Goal: Transaction & Acquisition: Purchase product/service

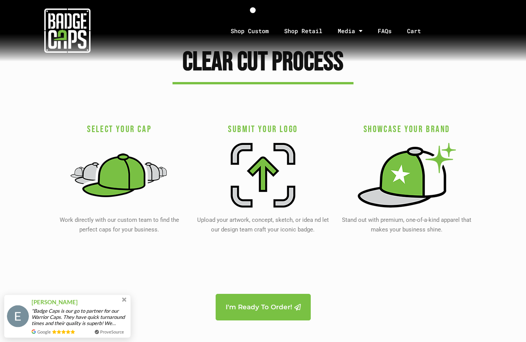
scroll to position [1471, 0]
click at [102, 130] on h3 "Select Your Cap" at bounding box center [119, 129] width 136 height 12
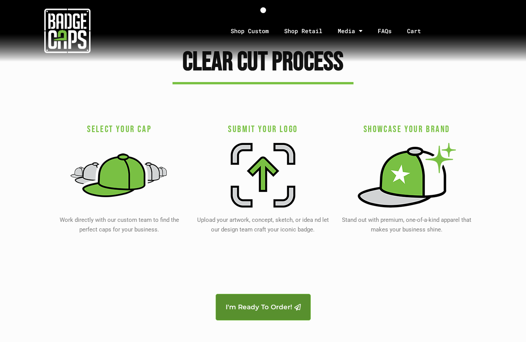
click at [242, 305] on span "I'm Ready To Order!" at bounding box center [259, 307] width 67 height 7
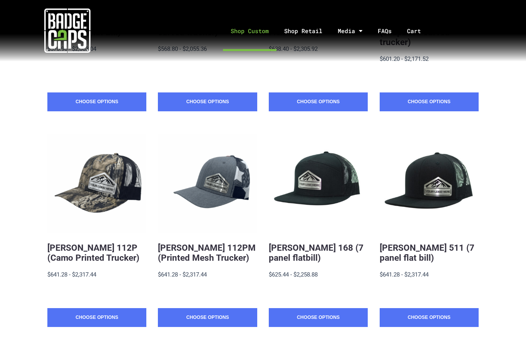
scroll to position [295, 0]
click at [76, 309] on link "Choose Options" at bounding box center [96, 317] width 99 height 19
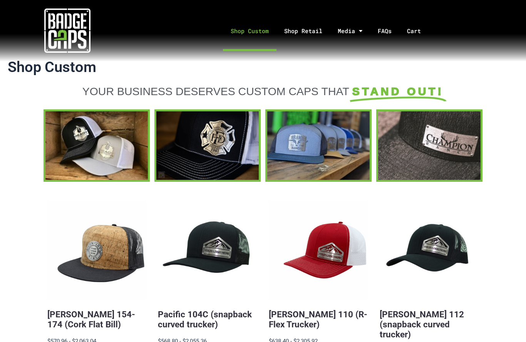
scroll to position [0, 0]
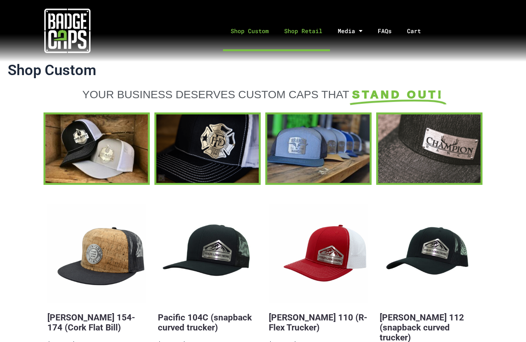
click at [301, 35] on link "Shop Retail" at bounding box center [302, 31] width 53 height 40
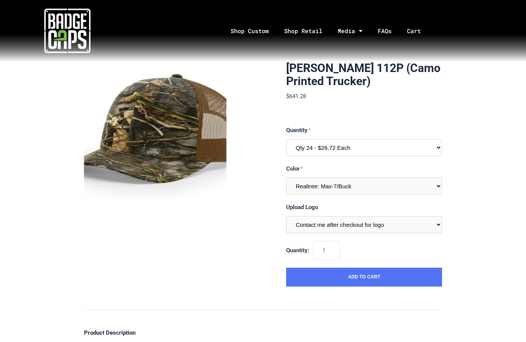
click at [435, 150] on select "Qty 24 - $26.72 Each Qty 48 - $25.86 Each Qty 96 - $24.14 Each" at bounding box center [364, 147] width 156 height 17
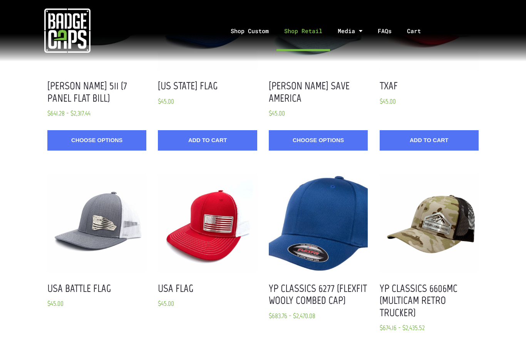
scroll to position [967, 0]
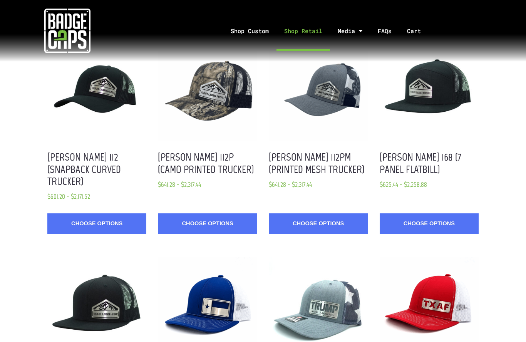
scroll to position [678, 0]
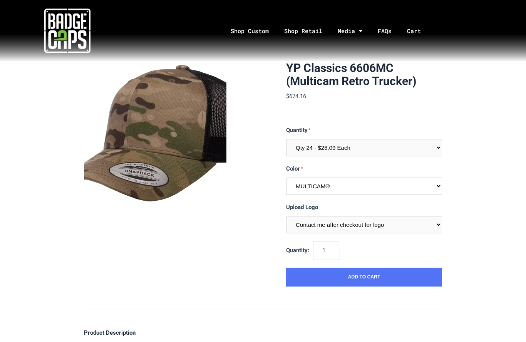
click at [438, 185] on select "Multiple Colors (Finalize After Checkout) MULTICAM® MULTICAM® Black MULTICAM® K…" at bounding box center [364, 185] width 156 height 17
select select "294"
